Goal: Task Accomplishment & Management: Use online tool/utility

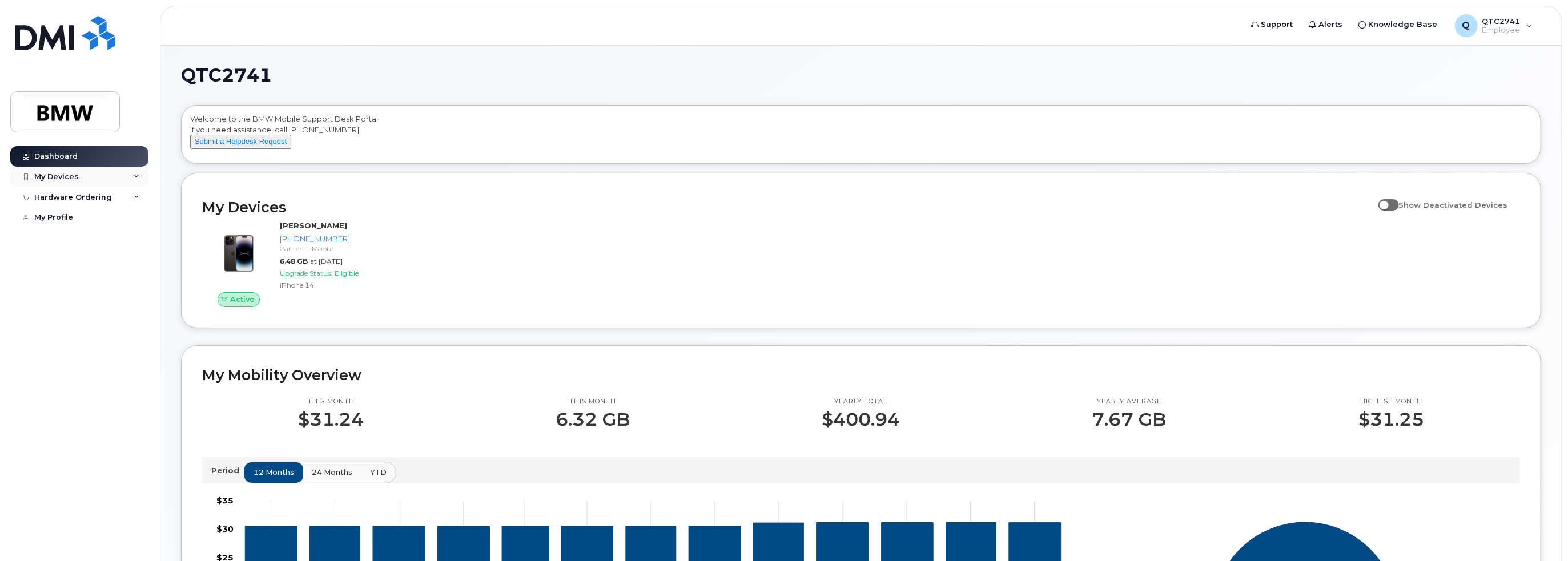
click at [133, 175] on div "My Devices" at bounding box center [79, 176] width 139 height 21
click at [141, 270] on div "Hardware Ordering" at bounding box center [79, 259] width 139 height 21
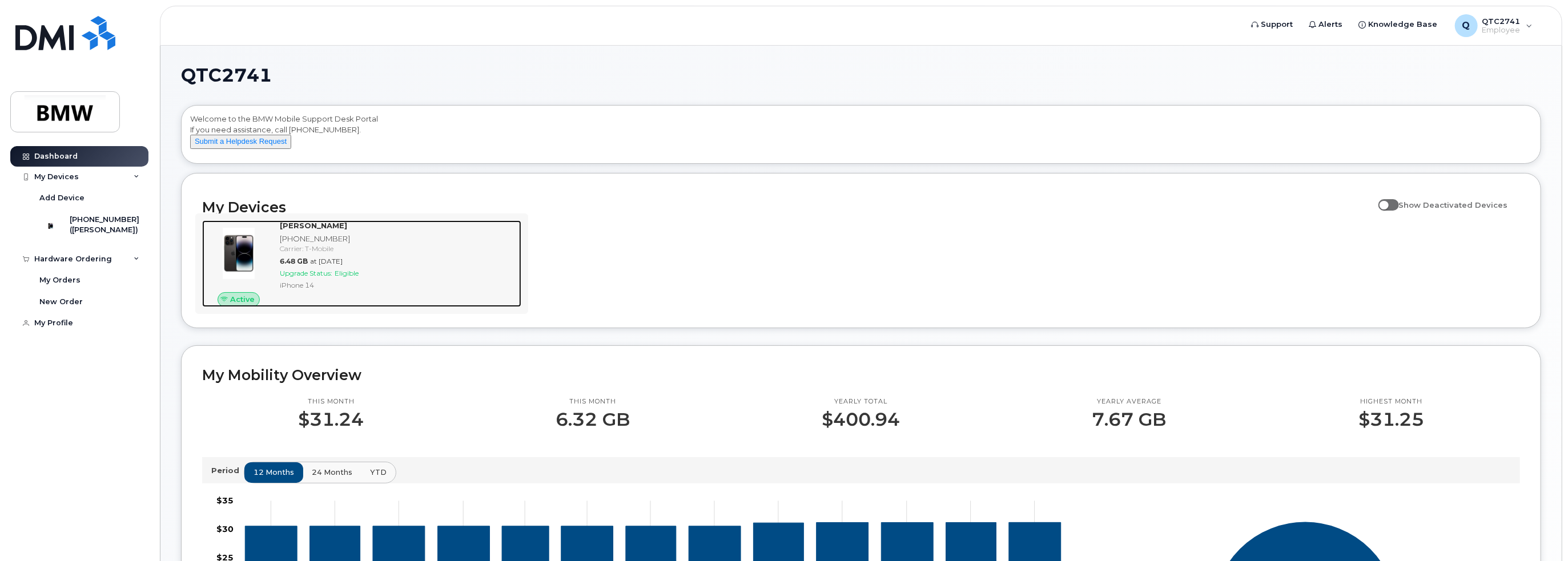
click at [241, 243] on img at bounding box center [238, 253] width 55 height 55
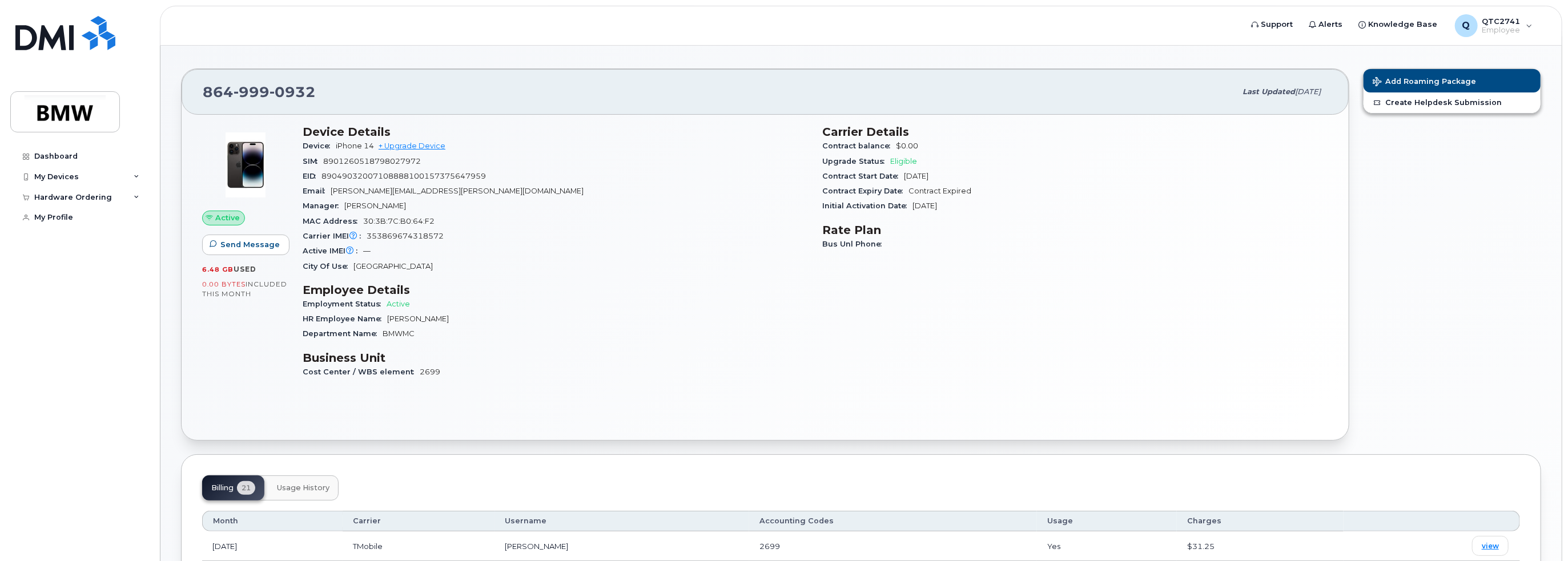
scroll to position [7, 0]
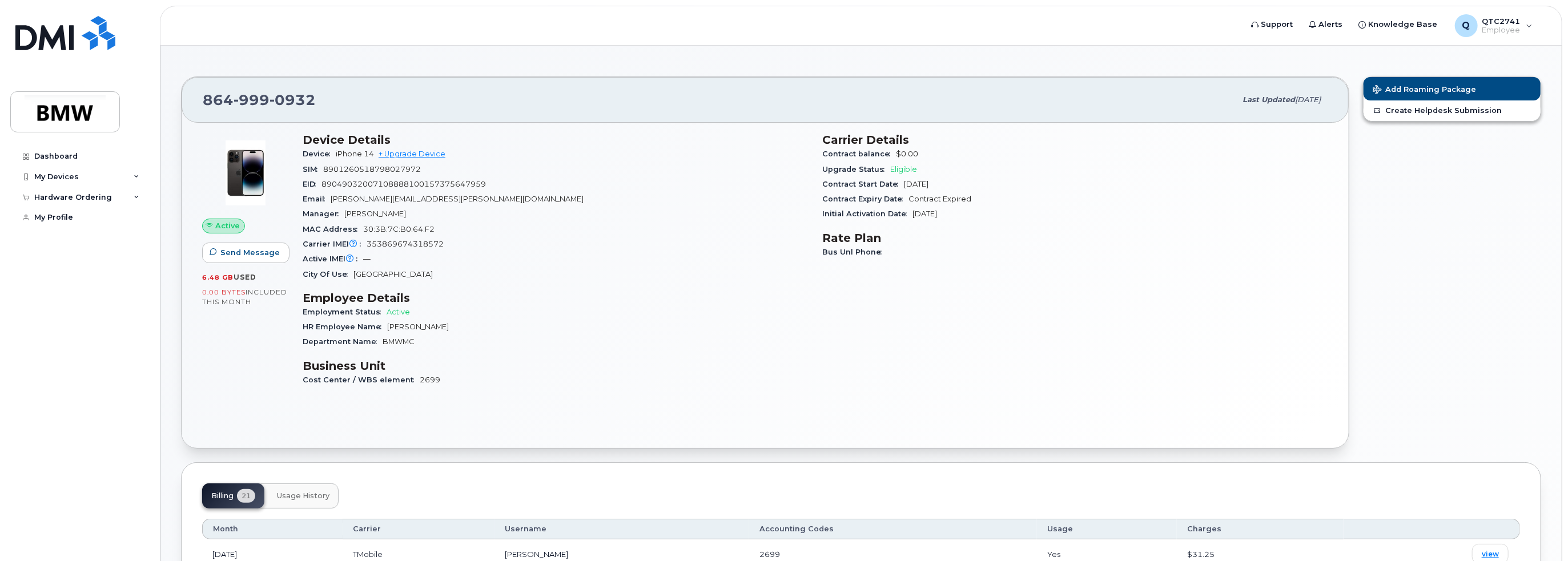
click at [307, 488] on button "Usage History" at bounding box center [303, 496] width 71 height 25
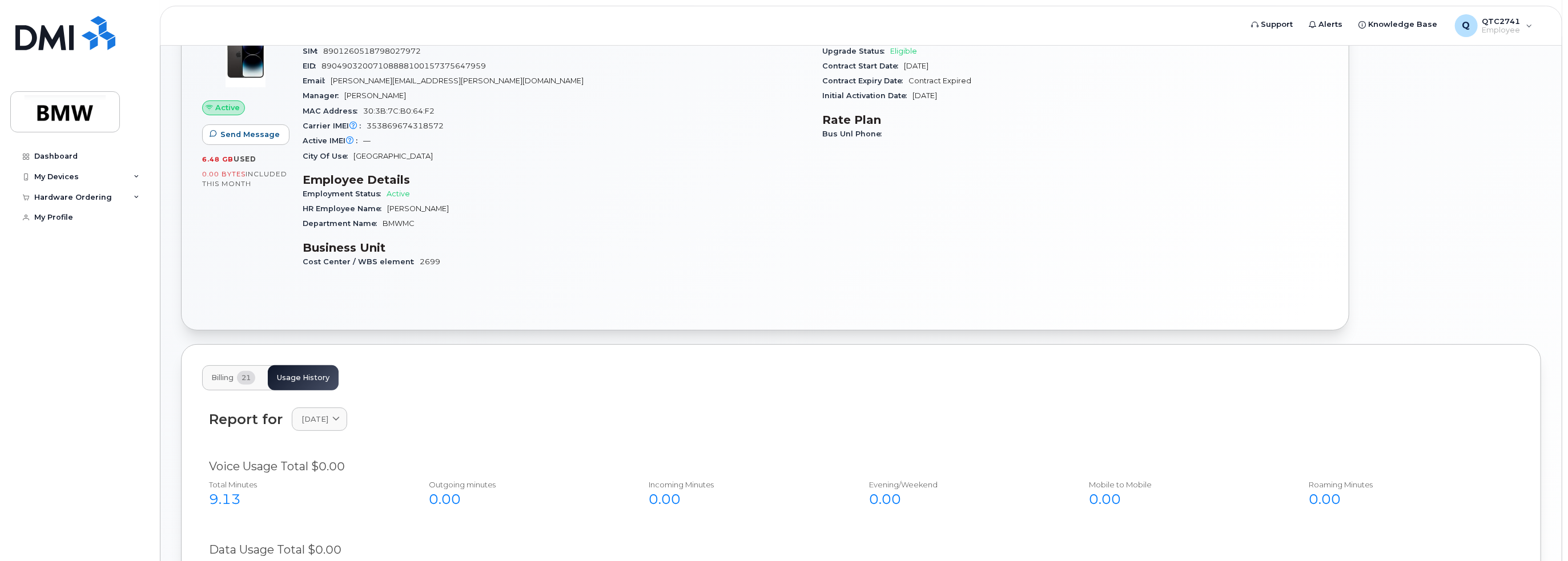
scroll to position [0, 0]
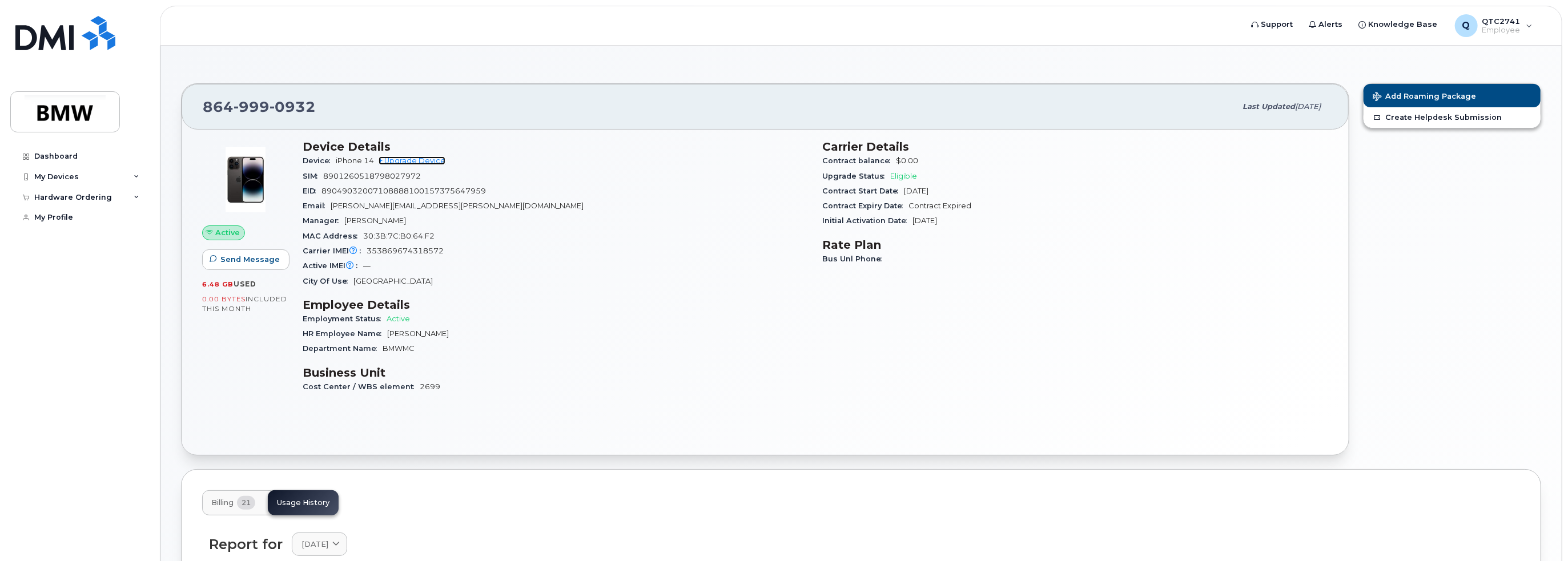
click at [420, 160] on link "+ Upgrade Device" at bounding box center [412, 161] width 67 height 9
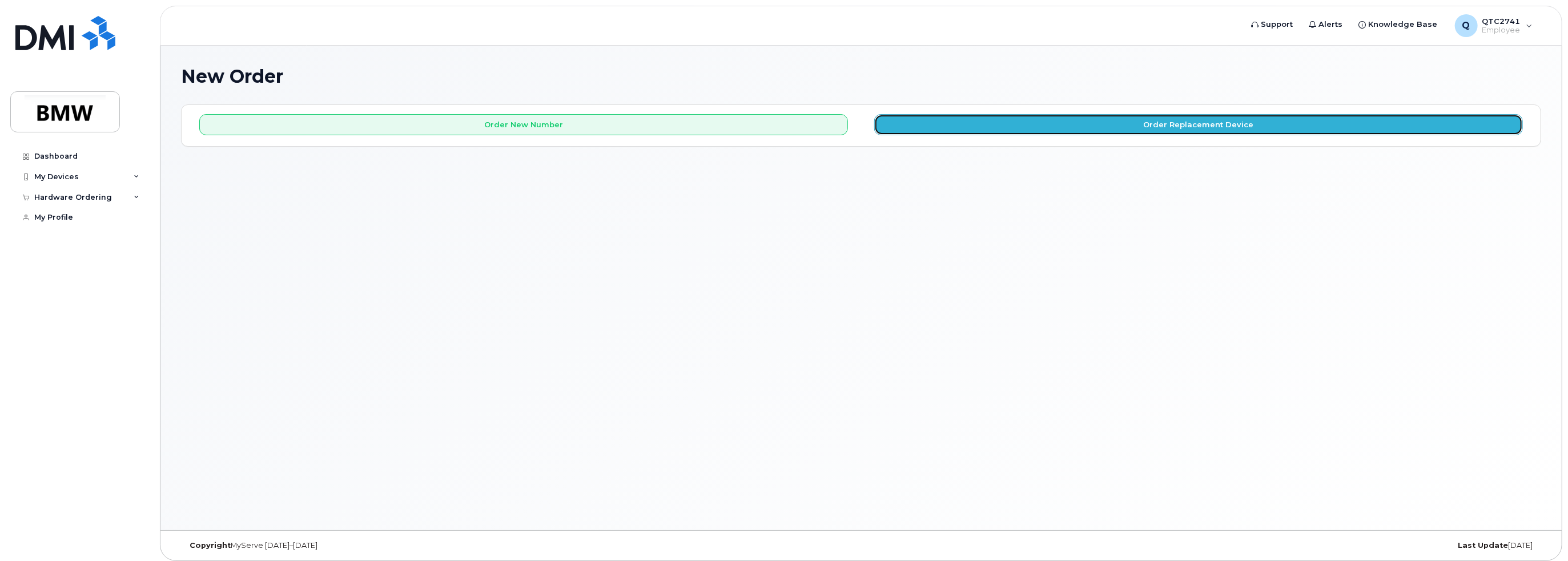
click at [1064, 130] on button "Order Replacement Device" at bounding box center [1198, 124] width 649 height 21
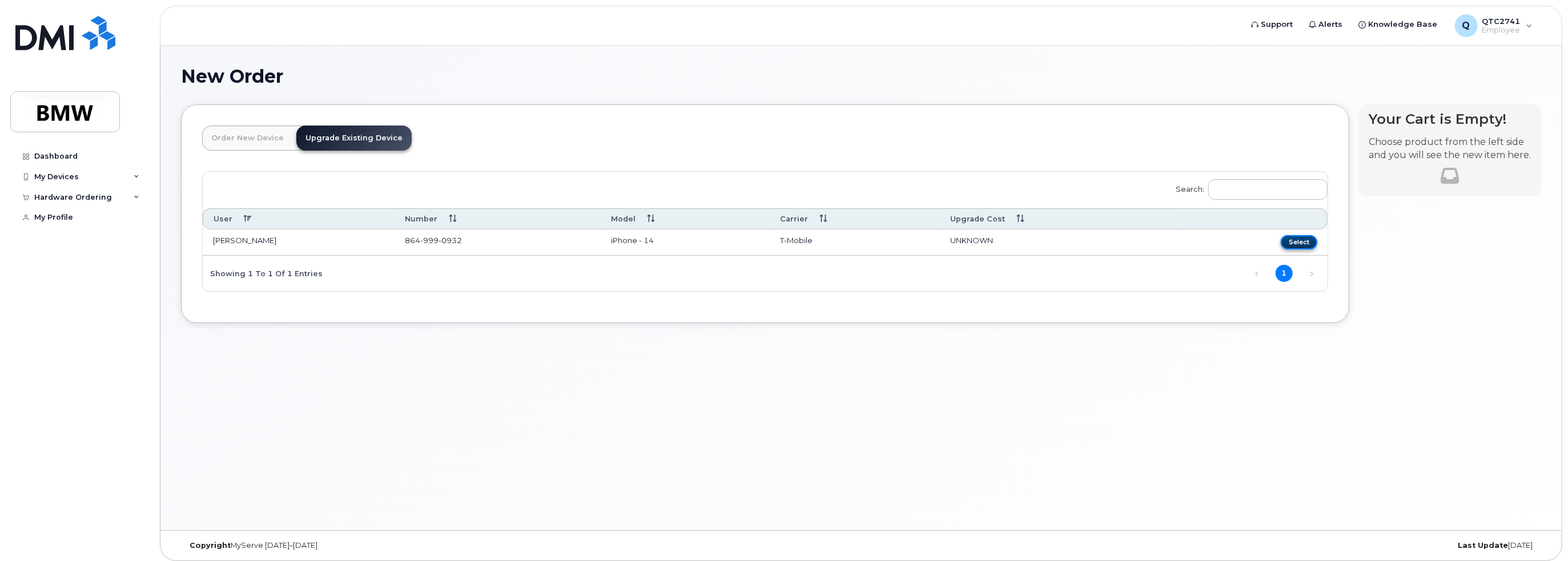
click at [1287, 239] on button "Select" at bounding box center [1298, 242] width 37 height 14
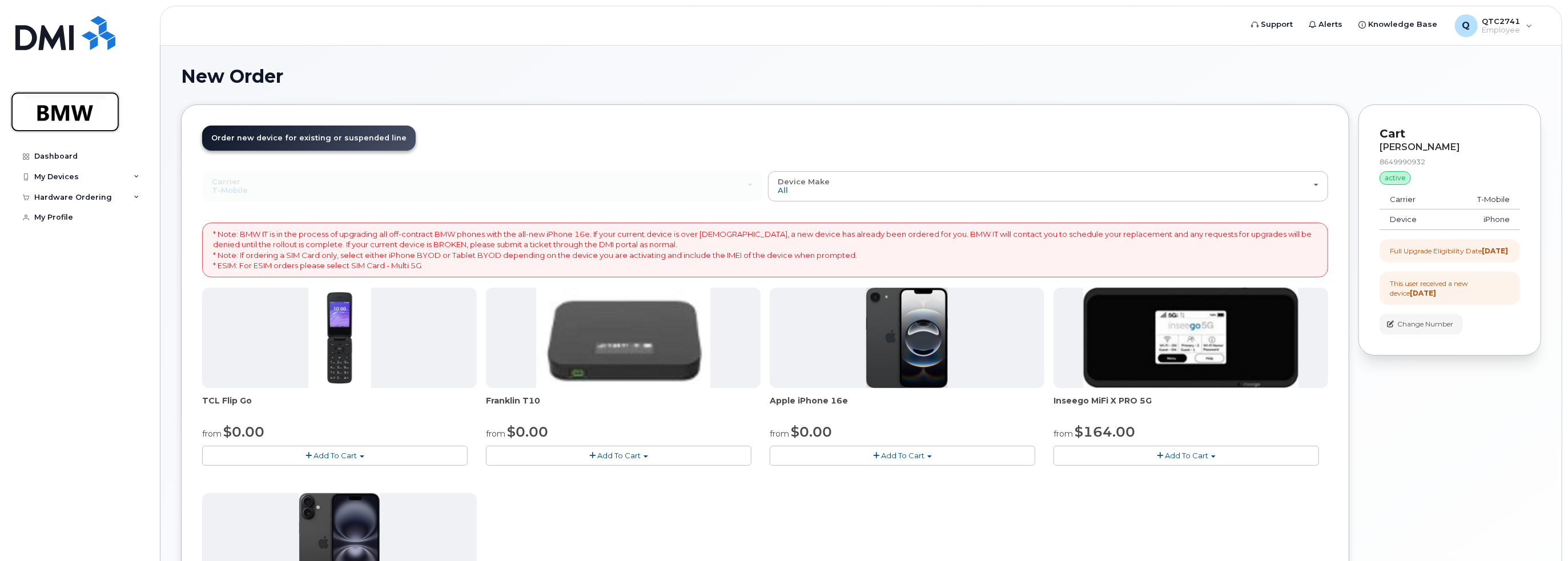
click at [70, 107] on img at bounding box center [65, 111] width 88 height 33
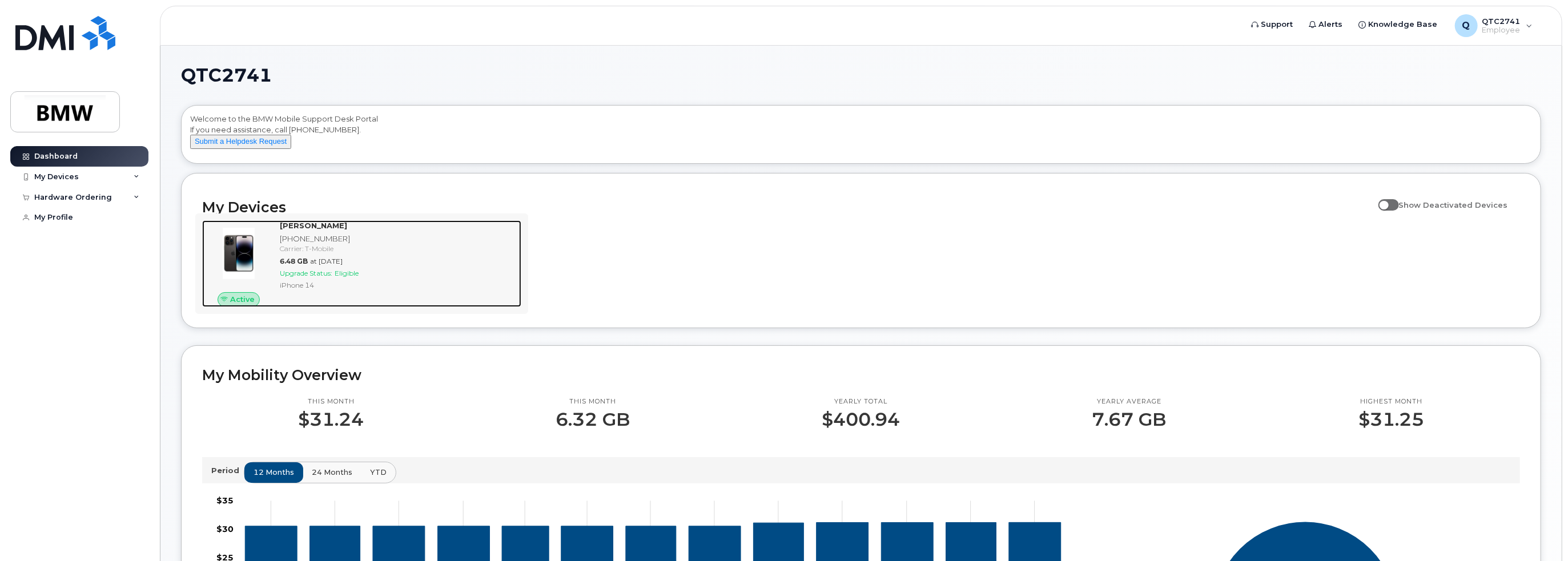
click at [244, 274] on img at bounding box center [238, 253] width 55 height 55
